Goal: Download file/media

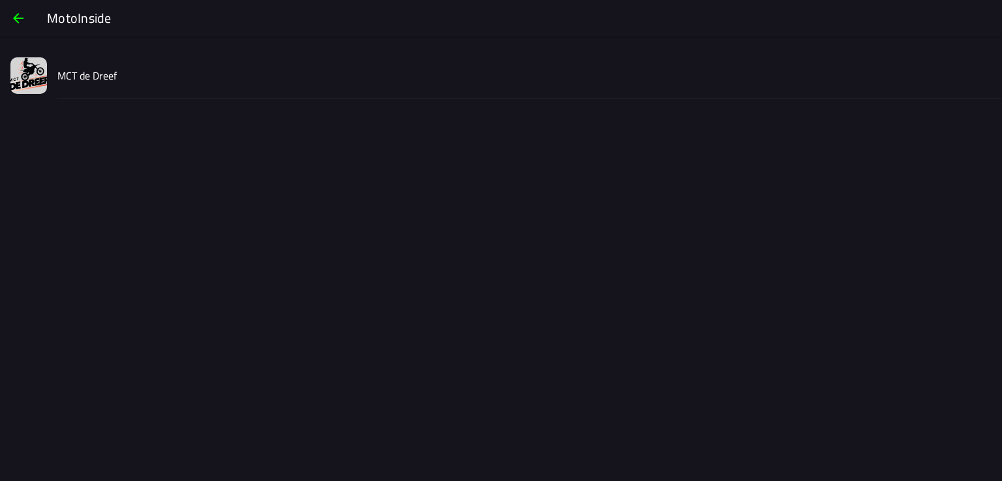
click at [0, 0] on slot "MCT de Dreef" at bounding box center [0, 0] width 0 height 0
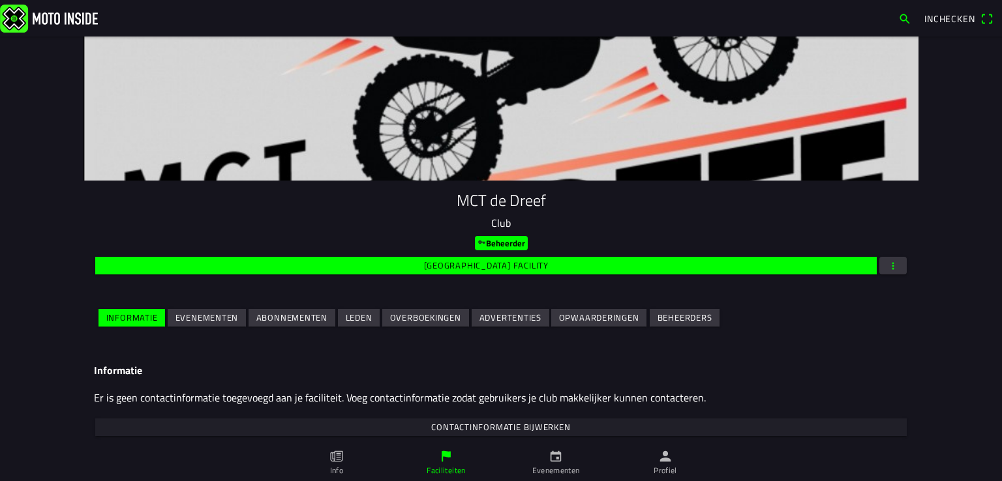
click at [0, 0] on slot "Evenementen" at bounding box center [0, 0] width 0 height 0
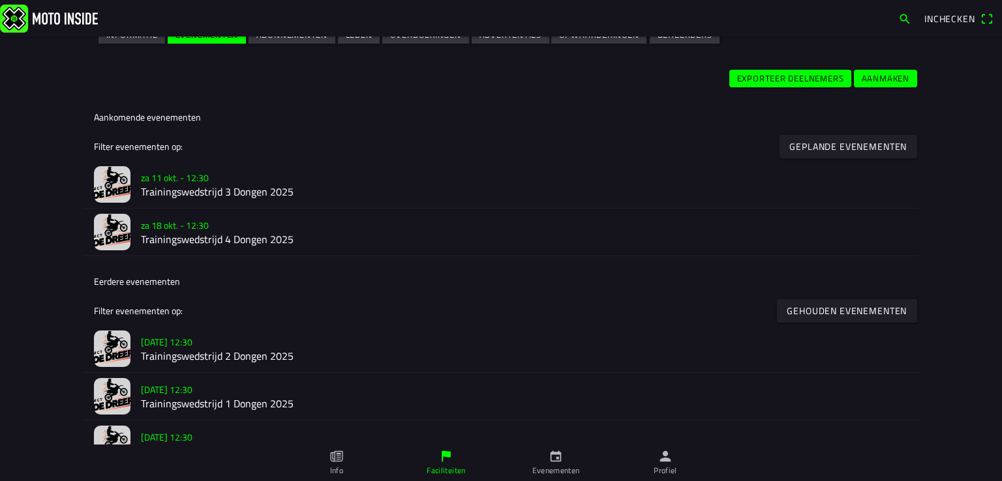
scroll to position [261, 0]
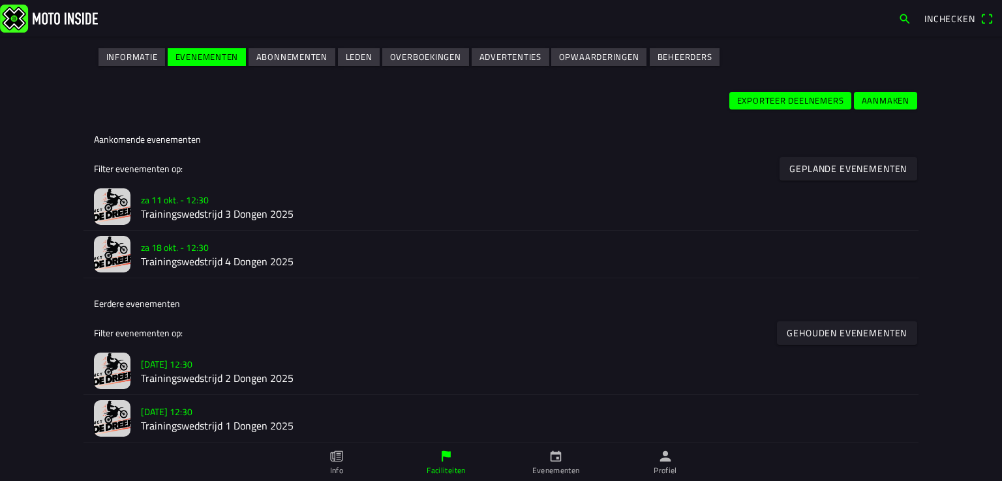
click at [211, 208] on h2 "Trainingswedstrijd 3 Dongen 2025" at bounding box center [524, 214] width 767 height 12
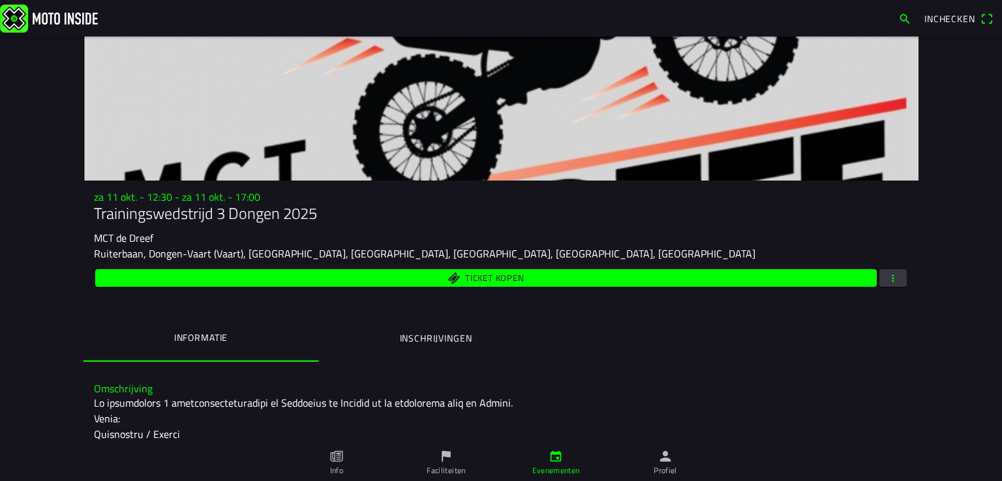
click at [898, 276] on button "button" at bounding box center [892, 278] width 27 height 18
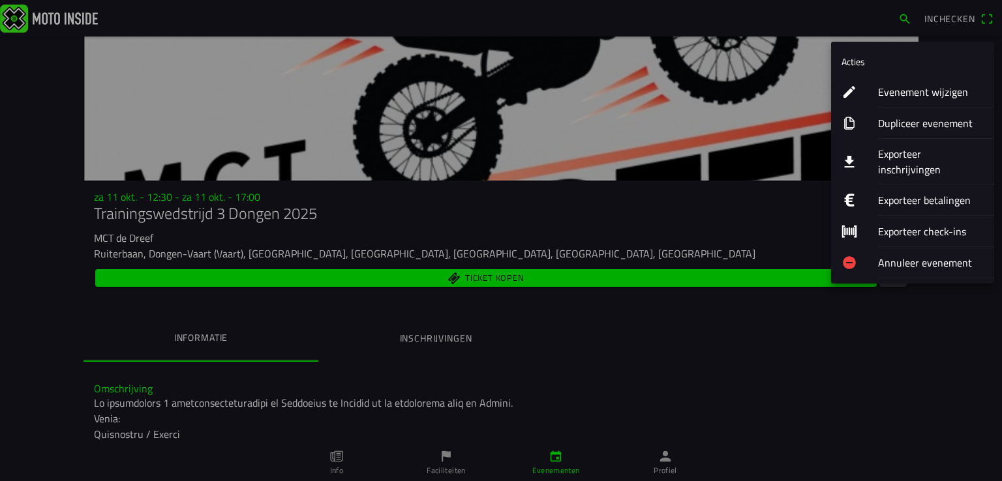
click at [912, 153] on ion-label "Exporteer inschrijvingen" at bounding box center [931, 161] width 106 height 31
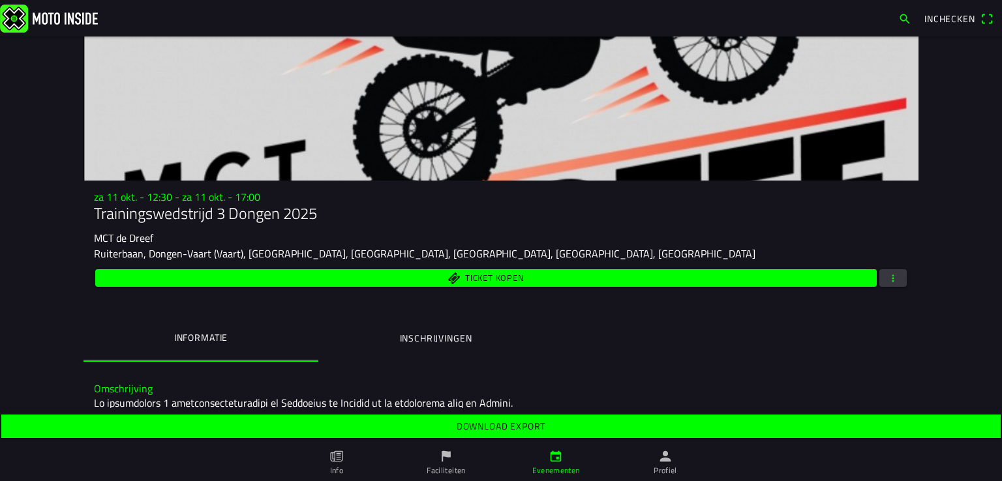
click at [556, 425] on span "Download export" at bounding box center [500, 426] width 979 height 23
click at [893, 276] on span "button" at bounding box center [893, 278] width 12 height 18
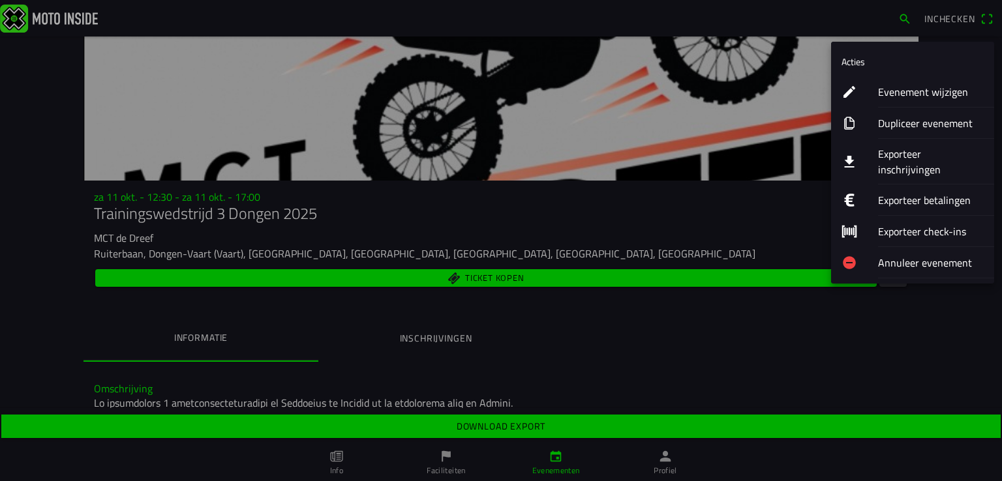
click at [903, 155] on ion-label "Exporteer inschrijvingen" at bounding box center [931, 161] width 106 height 31
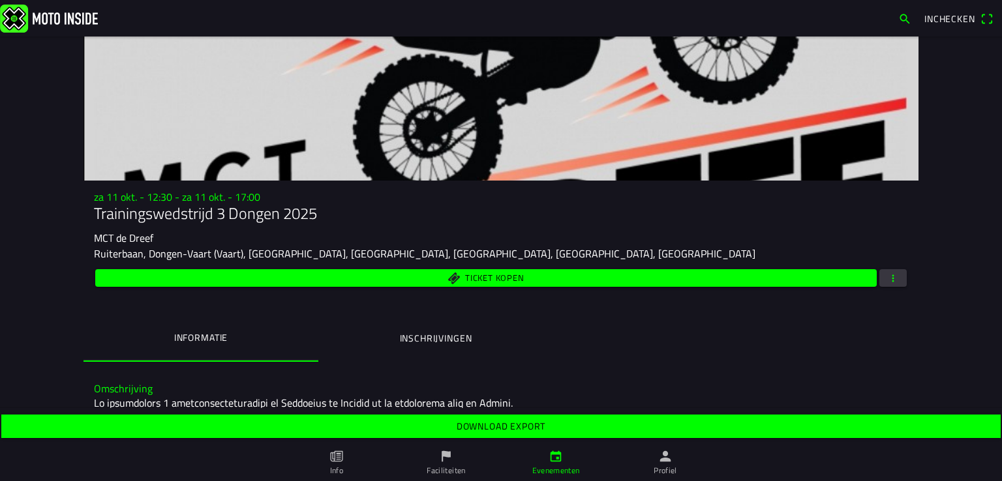
click at [0, 0] on slot "Download export" at bounding box center [0, 0] width 0 height 0
